Goal: Task Accomplishment & Management: Manage account settings

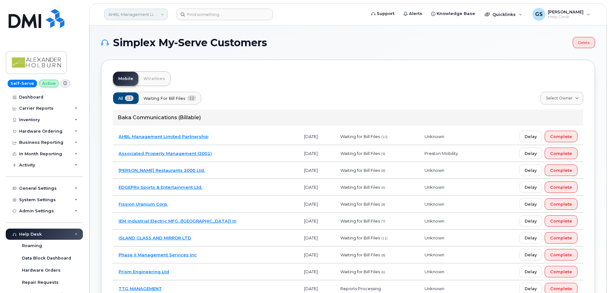
click at [157, 15] on link "AHBL Management Limited Partnership" at bounding box center [136, 14] width 64 height 11
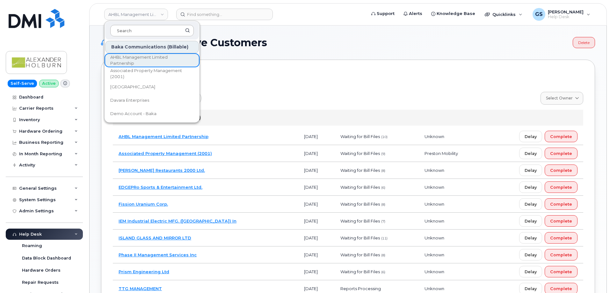
click at [150, 28] on input at bounding box center [152, 30] width 84 height 11
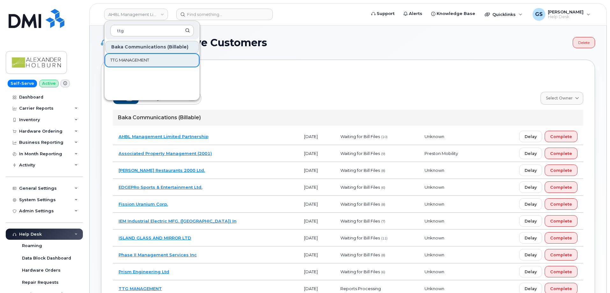
type input "ttg"
click at [148, 62] on span "TTG MANAGEMENT" at bounding box center [129, 60] width 39 height 6
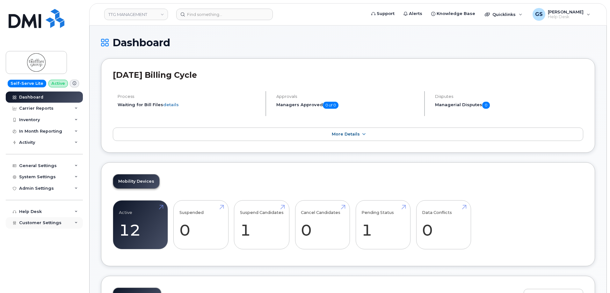
click at [53, 221] on span "Customer Settings" at bounding box center [40, 222] width 42 height 5
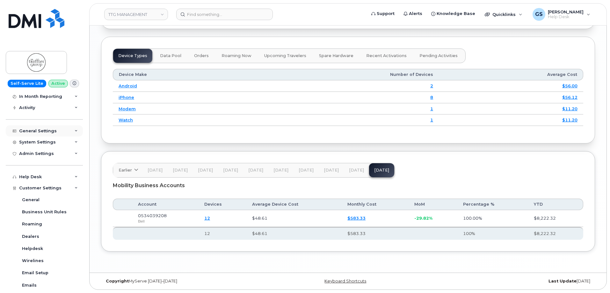
scroll to position [30, 0]
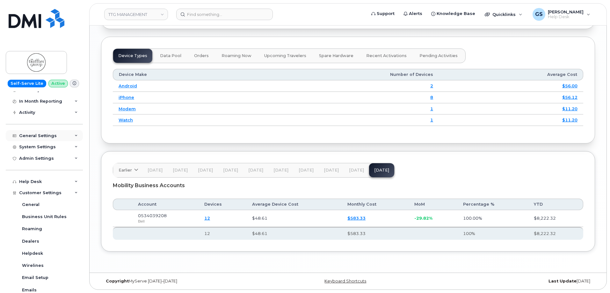
click at [63, 135] on div "General Settings" at bounding box center [44, 135] width 77 height 11
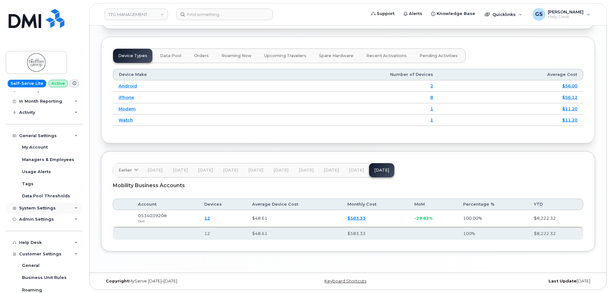
click at [49, 207] on div "System Settings" at bounding box center [37, 208] width 37 height 5
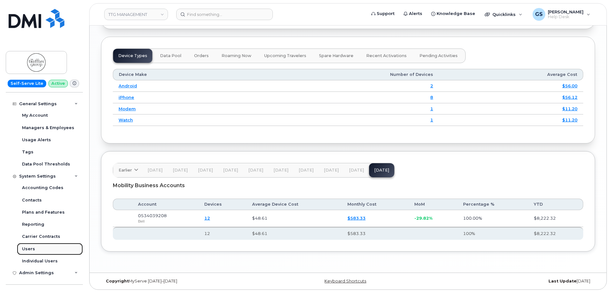
click at [42, 245] on link "Users" at bounding box center [50, 249] width 66 height 12
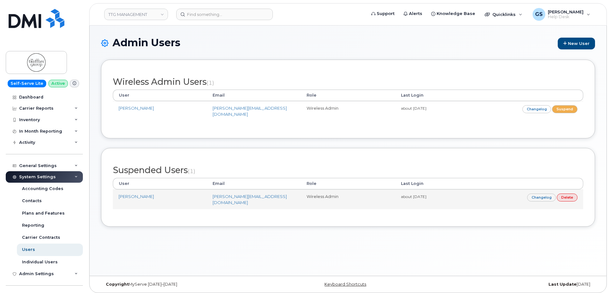
click at [173, 193] on td "[PERSON_NAME]" at bounding box center [160, 199] width 94 height 20
click at [427, 194] on small "about [DATE]" at bounding box center [414, 196] width 26 height 5
click at [532, 195] on link "Changelog" at bounding box center [541, 197] width 29 height 8
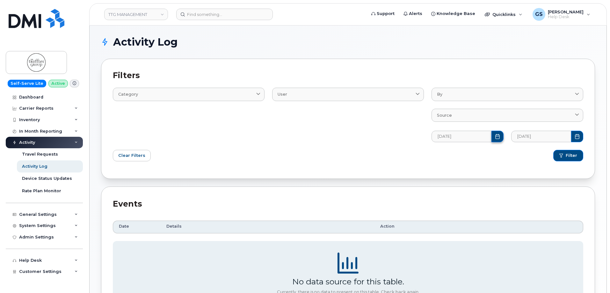
click at [496, 137] on icon "Choose Date" at bounding box center [497, 136] width 5 height 5
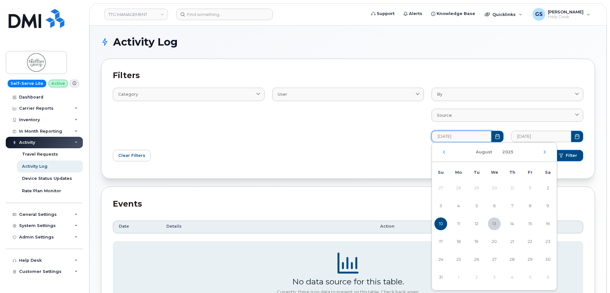
click at [443, 150] on div "August 2025" at bounding box center [494, 151] width 125 height 19
click at [444, 153] on icon "Previous Month" at bounding box center [444, 151] width 2 height 3
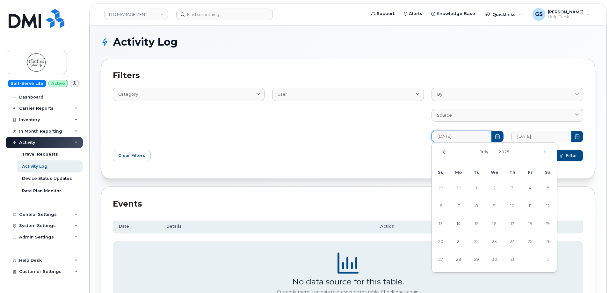
click at [445, 152] on icon "Previous Month" at bounding box center [444, 152] width 4 height 5
click at [442, 189] on span "1" at bounding box center [440, 188] width 13 height 13
type input "06/01/2025"
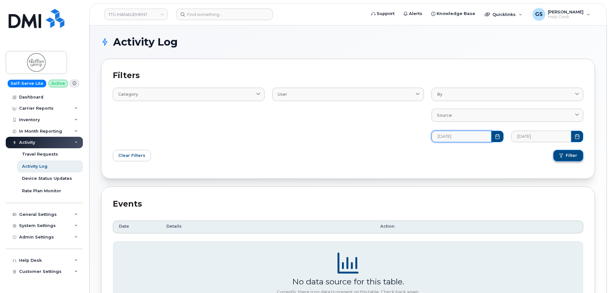
click at [566, 157] on span "Filter" at bounding box center [571, 156] width 11 height 6
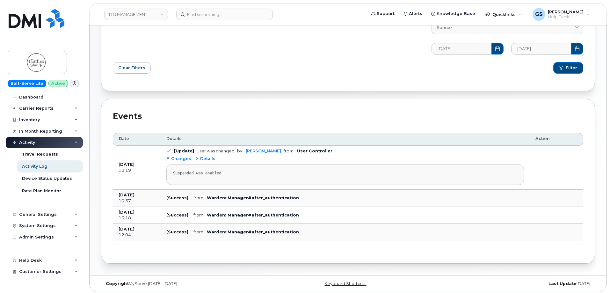
scroll to position [90, 0]
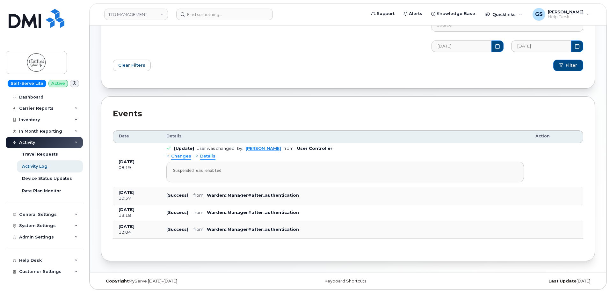
click at [208, 158] on span "Details" at bounding box center [207, 156] width 15 height 6
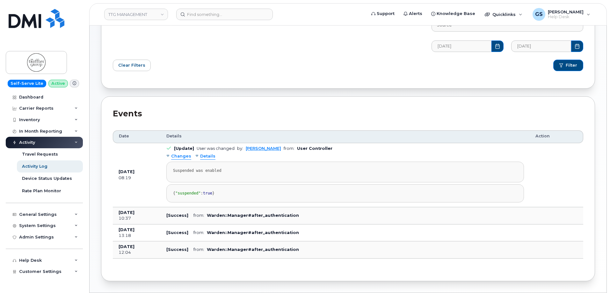
click at [210, 157] on span "Details" at bounding box center [207, 156] width 15 height 6
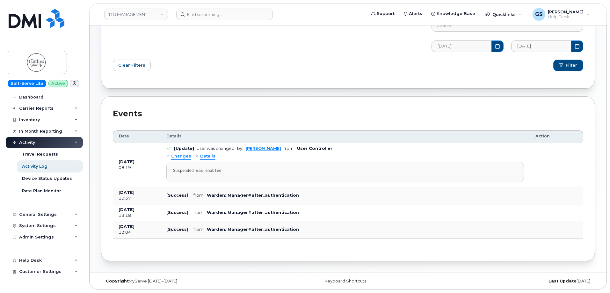
click at [183, 157] on span "Changes" at bounding box center [181, 156] width 20 height 6
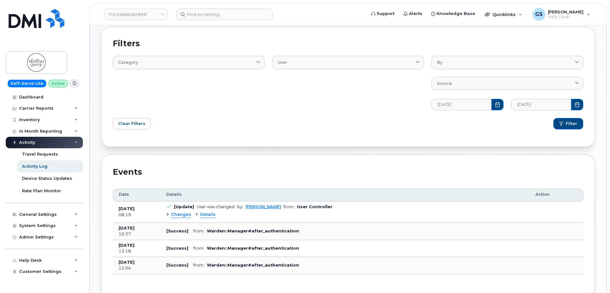
scroll to position [68, 0]
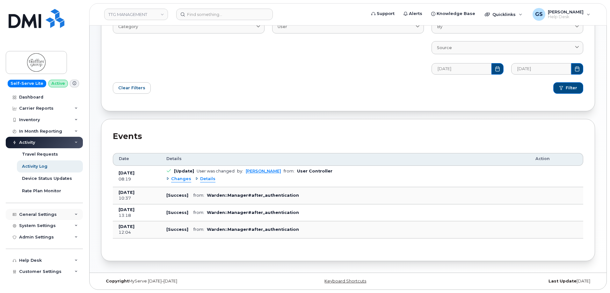
click at [51, 213] on div "General Settings" at bounding box center [38, 214] width 38 height 5
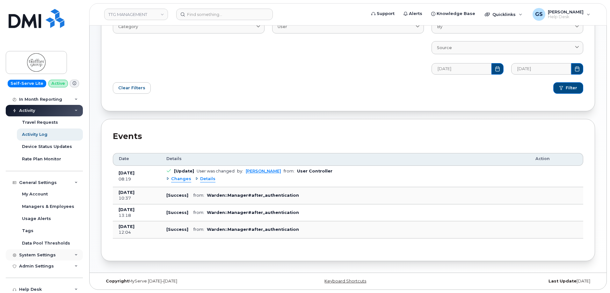
click at [47, 252] on div "System Settings" at bounding box center [37, 254] width 37 height 5
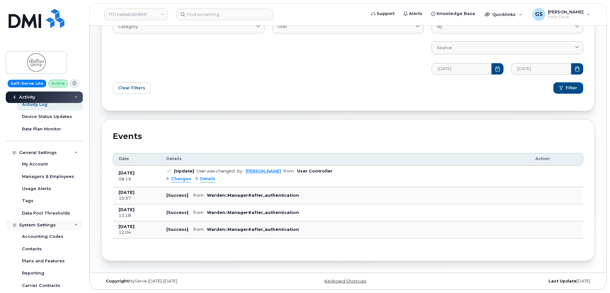
scroll to position [96, 0]
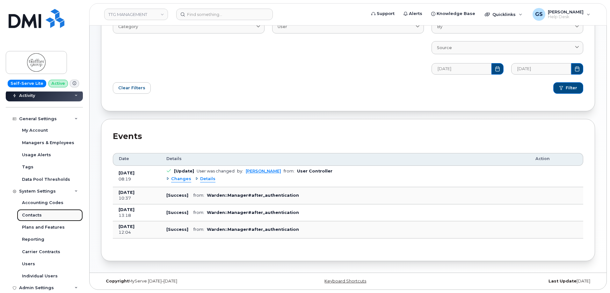
click at [52, 215] on link "Contacts" at bounding box center [50, 215] width 66 height 12
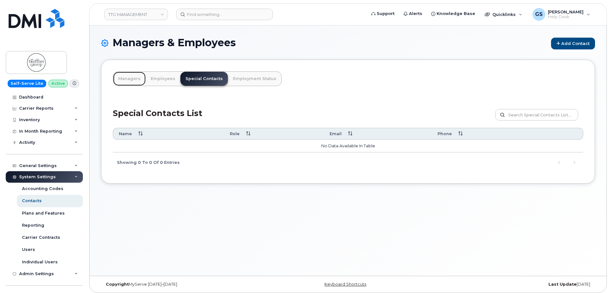
click at [134, 74] on link "Managers" at bounding box center [129, 79] width 33 height 14
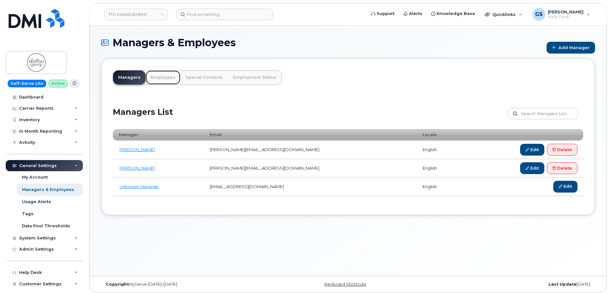
click at [171, 78] on link "Employees" at bounding box center [163, 77] width 35 height 14
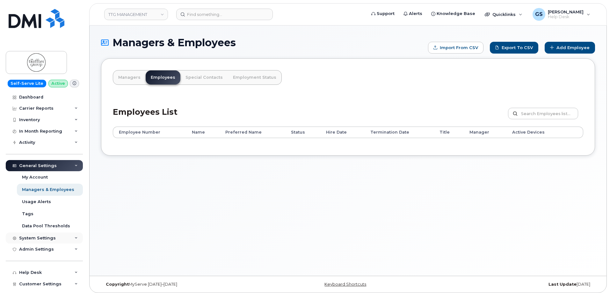
click at [47, 240] on div "System Settings" at bounding box center [37, 238] width 37 height 5
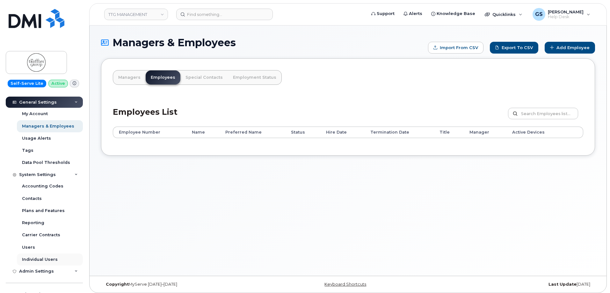
scroll to position [64, 0]
click at [42, 244] on link "Users" at bounding box center [50, 247] width 66 height 12
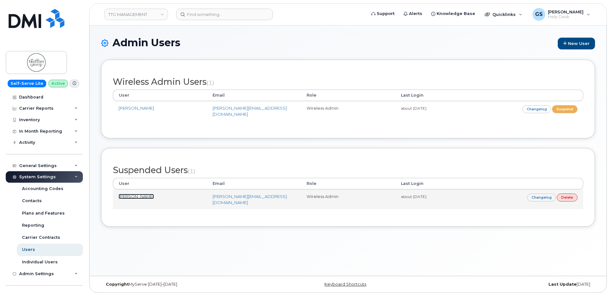
click at [142, 194] on link "[PERSON_NAME]" at bounding box center [136, 196] width 35 height 5
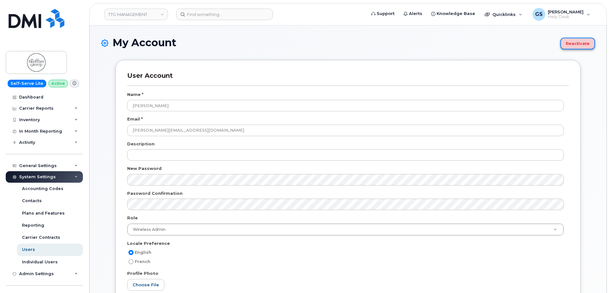
click at [576, 42] on button "Reactivate" at bounding box center [577, 44] width 35 height 12
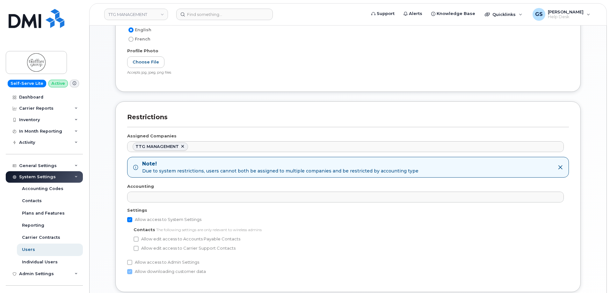
scroll to position [275, 0]
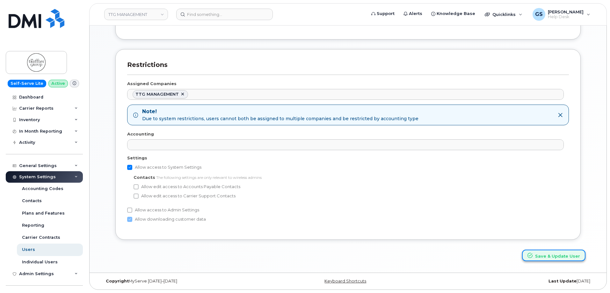
click at [560, 254] on button "Save & Update User" at bounding box center [553, 256] width 63 height 12
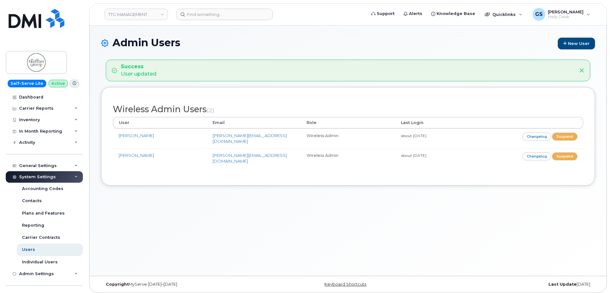
click at [273, 214] on div "Admin Users New User Success User updated Wireless Admin Users (2) User Email R…" at bounding box center [348, 151] width 517 height 250
click at [70, 83] on span at bounding box center [74, 84] width 9 height 8
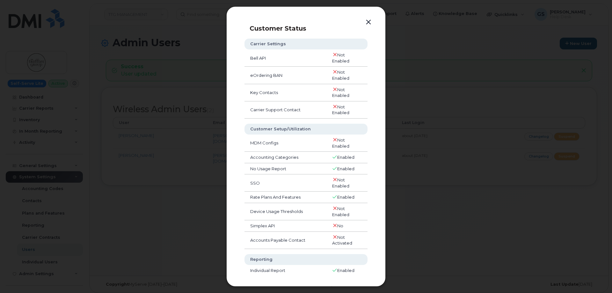
click at [77, 79] on div at bounding box center [306, 146] width 612 height 293
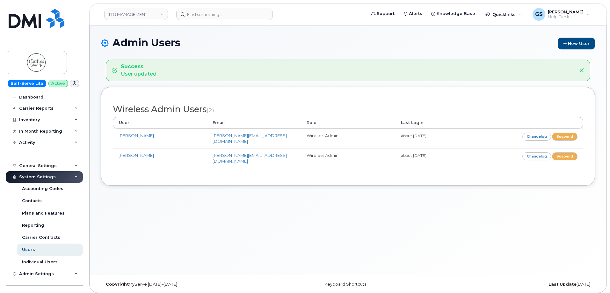
drag, startPoint x: 171, startPoint y: 76, endPoint x: 148, endPoint y: 71, distance: 22.9
click at [169, 74] on div "Success User updated" at bounding box center [343, 70] width 462 height 15
click at [139, 71] on div "Success User updated" at bounding box center [139, 70] width 36 height 15
click at [133, 66] on strong "Success" at bounding box center [139, 66] width 36 height 7
click at [73, 83] on icon at bounding box center [75, 84] width 4 height 4
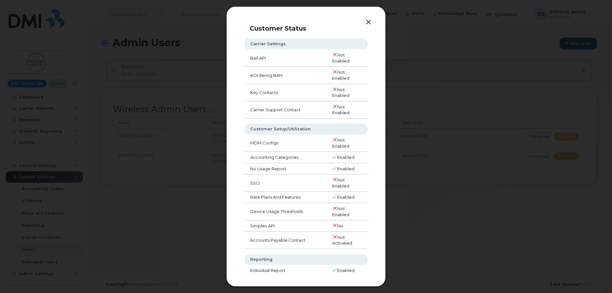
click at [113, 80] on div at bounding box center [306, 146] width 612 height 293
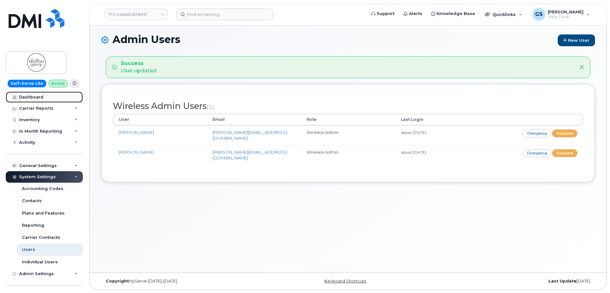
click at [50, 99] on link "Dashboard" at bounding box center [44, 96] width 77 height 11
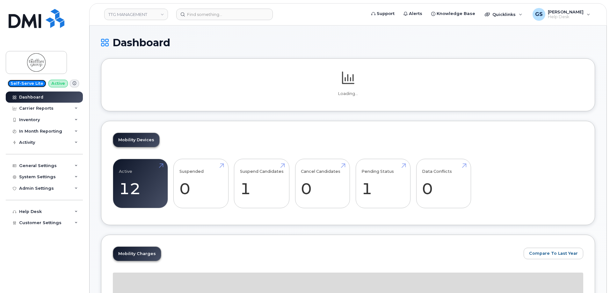
click at [33, 83] on span "Self-Serve Lite" at bounding box center [27, 84] width 39 height 8
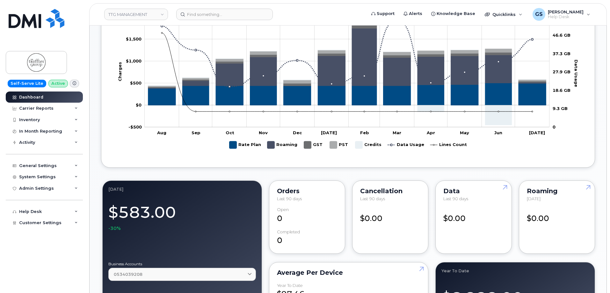
scroll to position [301, 0]
